Goal: Find specific page/section: Find specific page/section

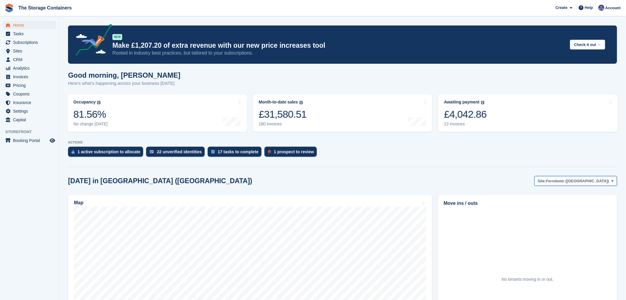
click at [589, 185] on button "Site: Ferndown (Longham)" at bounding box center [576, 181] width 83 height 10
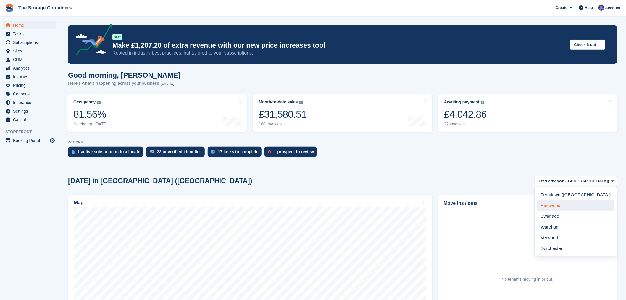
click at [586, 205] on link "Ringwood" at bounding box center [576, 205] width 77 height 11
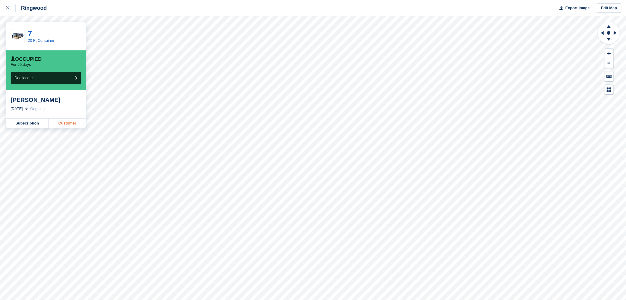
click at [67, 120] on link "Customer" at bounding box center [67, 122] width 37 height 9
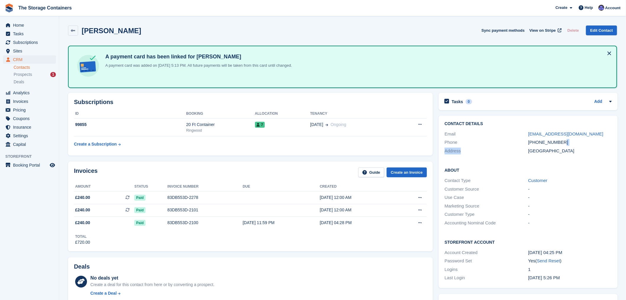
drag, startPoint x: 564, startPoint y: 142, endPoint x: 515, endPoint y: 146, distance: 49.3
click at [515, 146] on div "Contact Details Email harry1097@hotmail.com Phone +447817007471 Address United …" at bounding box center [528, 137] width 179 height 45
click at [527, 147] on div "Address United Kingdom" at bounding box center [528, 151] width 167 height 9
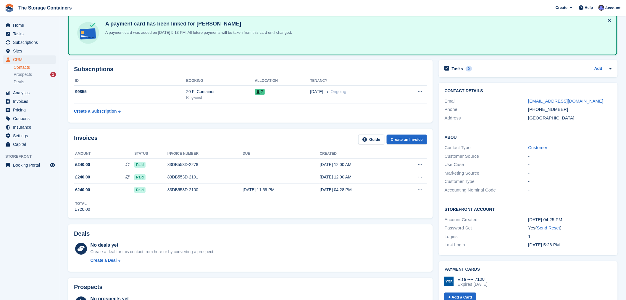
scroll to position [99, 0]
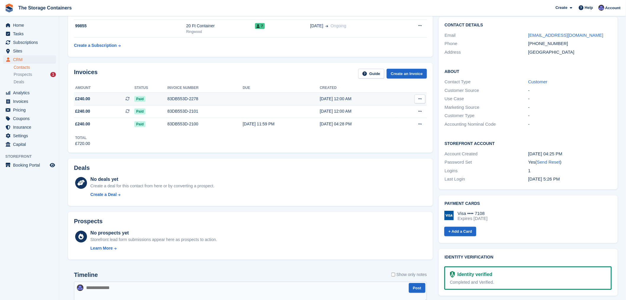
click at [208, 99] on div "83DB553D-2278" at bounding box center [205, 99] width 75 height 6
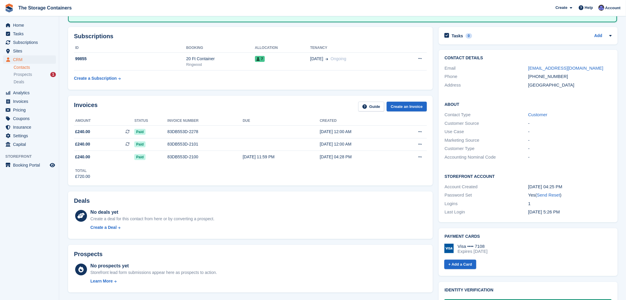
scroll to position [33, 0]
